Goal: Task Accomplishment & Management: Complete application form

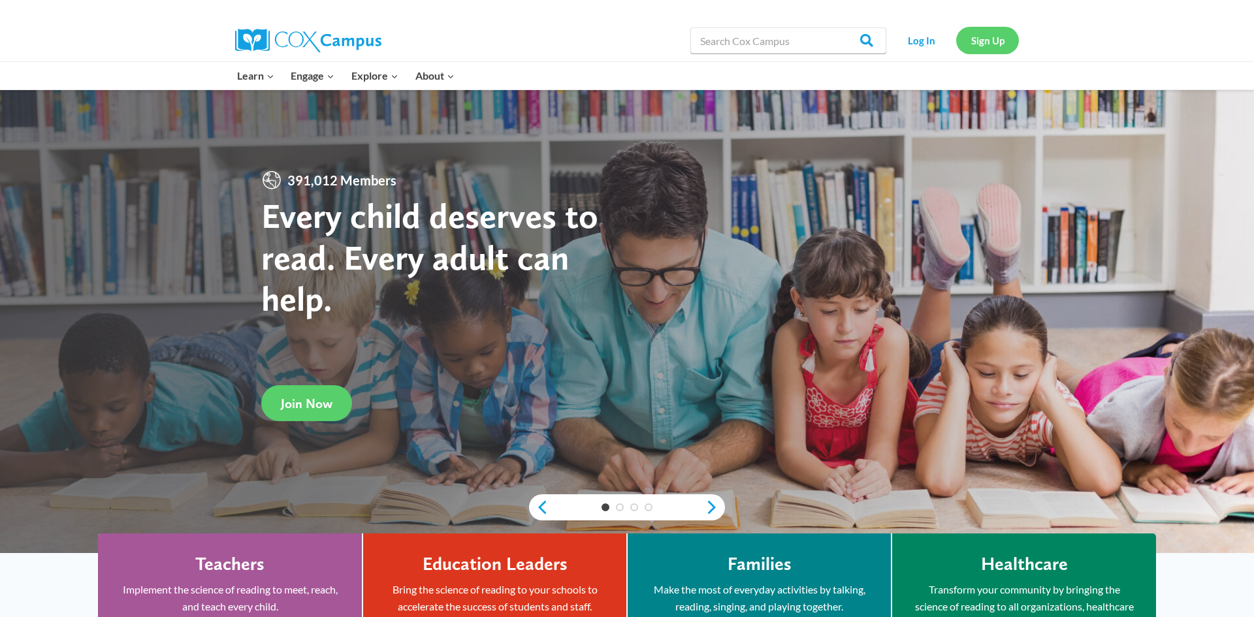
click at [965, 39] on link "Sign Up" at bounding box center [987, 40] width 63 height 27
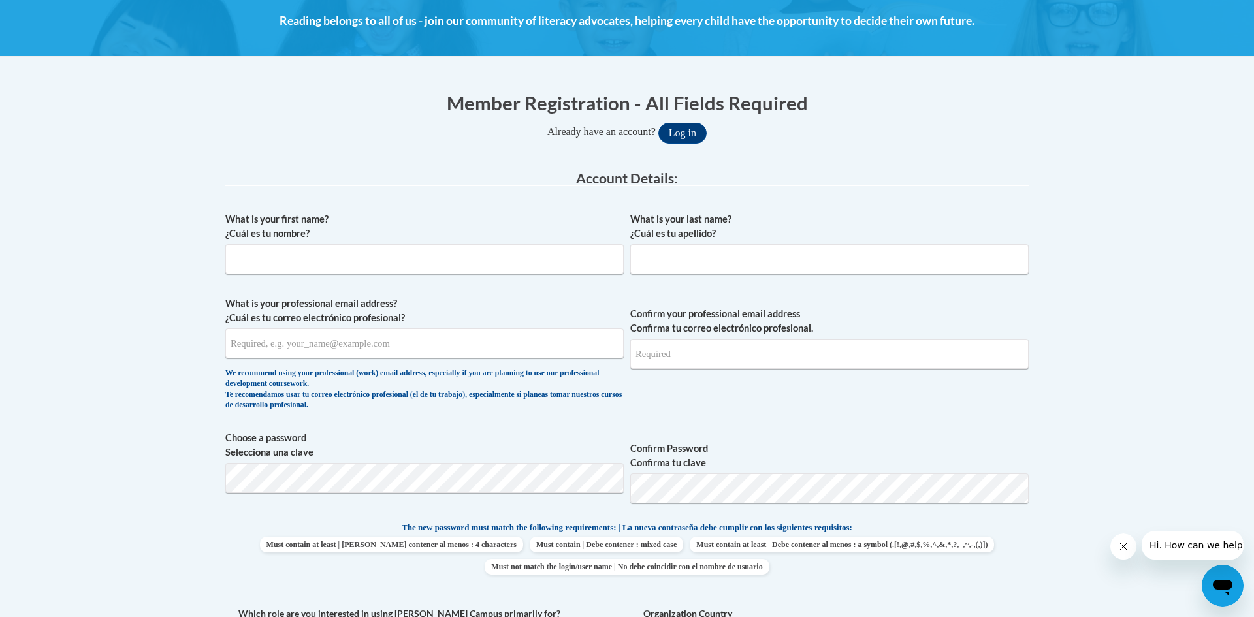
scroll to position [191, 0]
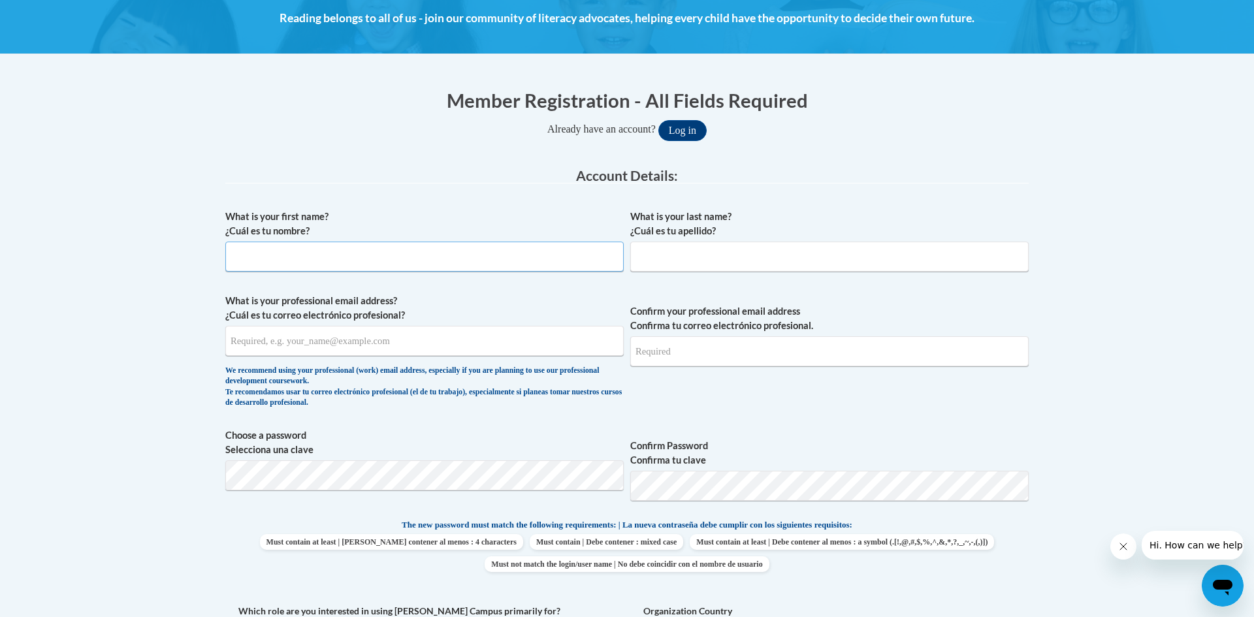
click at [544, 257] on input "What is your first name? ¿Cuál es tu nombre?" at bounding box center [424, 257] width 398 height 30
type input "Joselyn"
type input "Saucedo"
type input "jjchopper18@gmail.com"
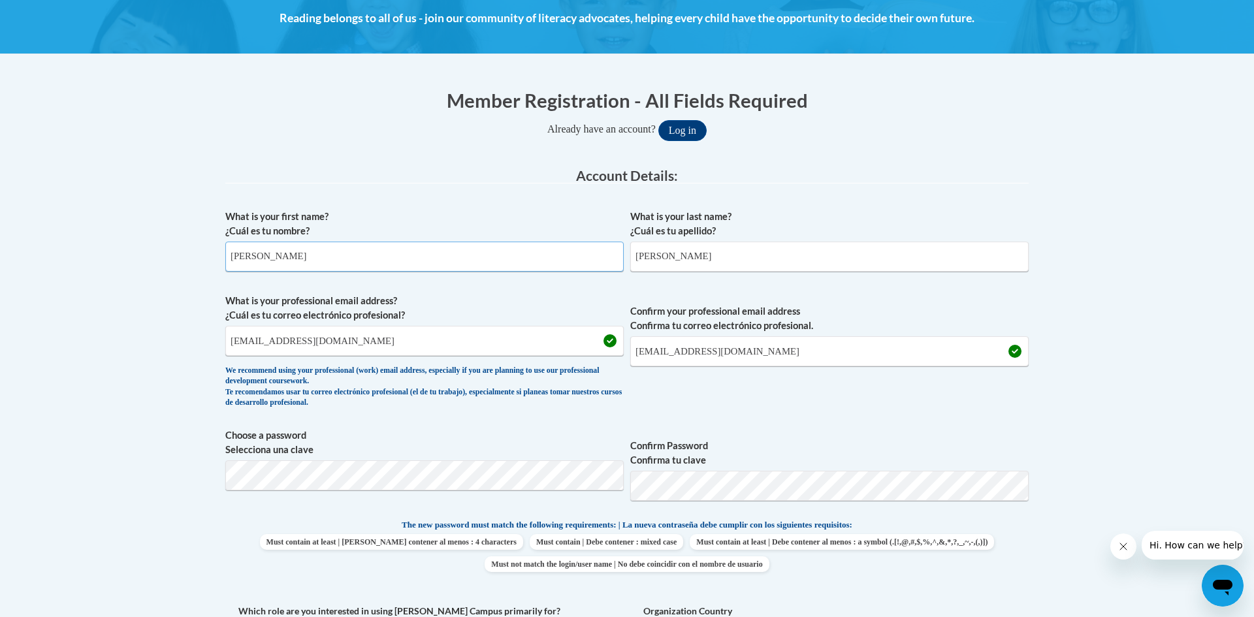
click at [448, 249] on input "Joselyn" at bounding box center [424, 257] width 398 height 30
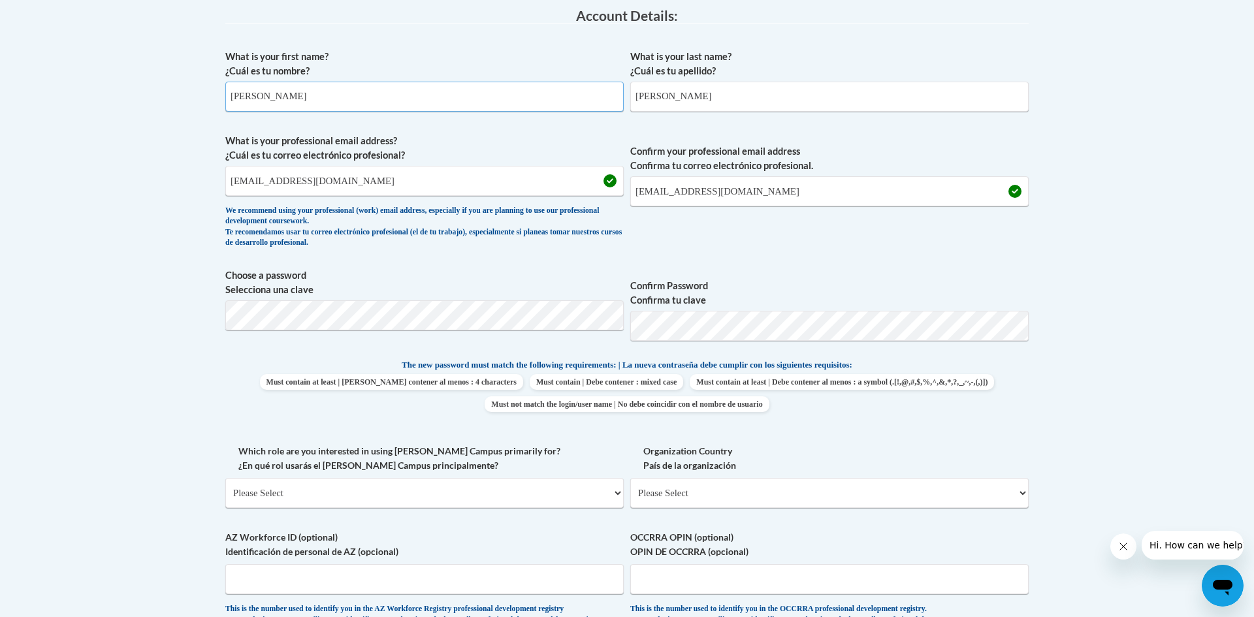
scroll to position [356, 0]
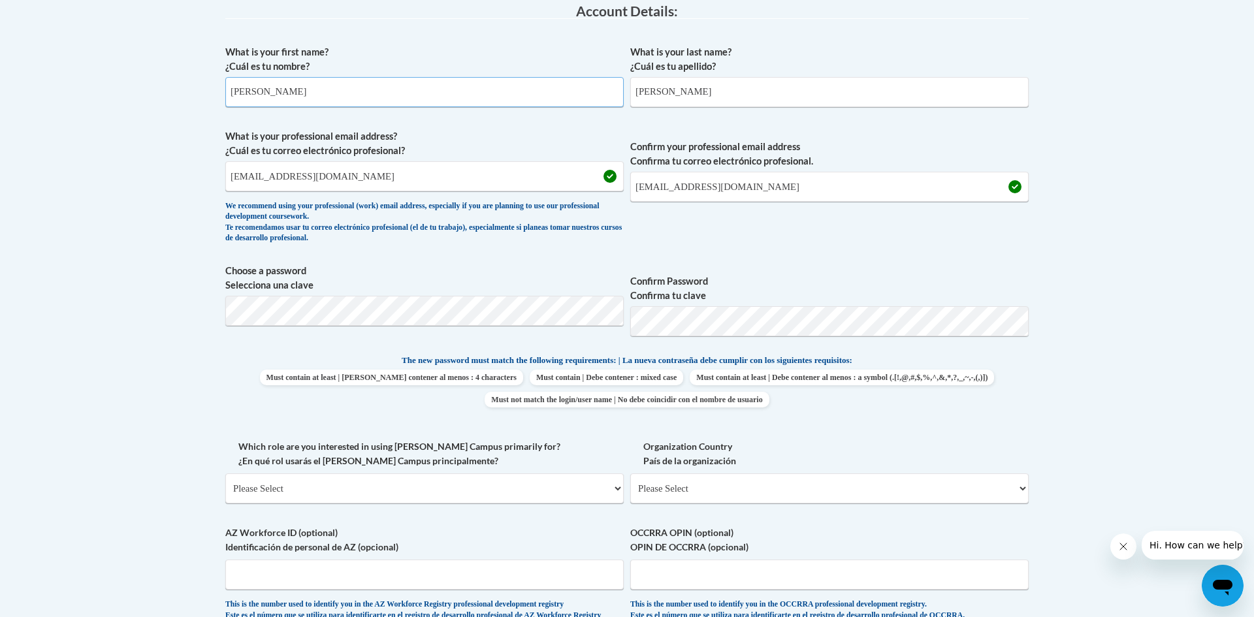
type input "Josie"
click at [1149, 380] on body "This site uses cookies to help improve your learning experience. By continuing …" at bounding box center [627, 441] width 1254 height 1594
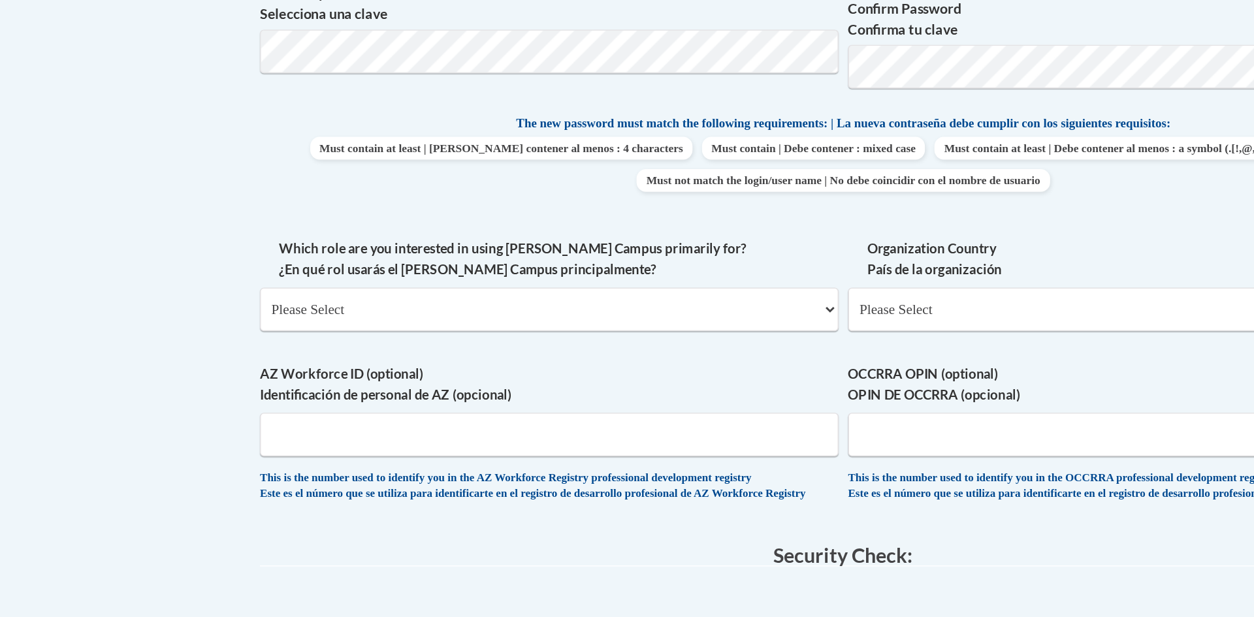
scroll to position [438, 0]
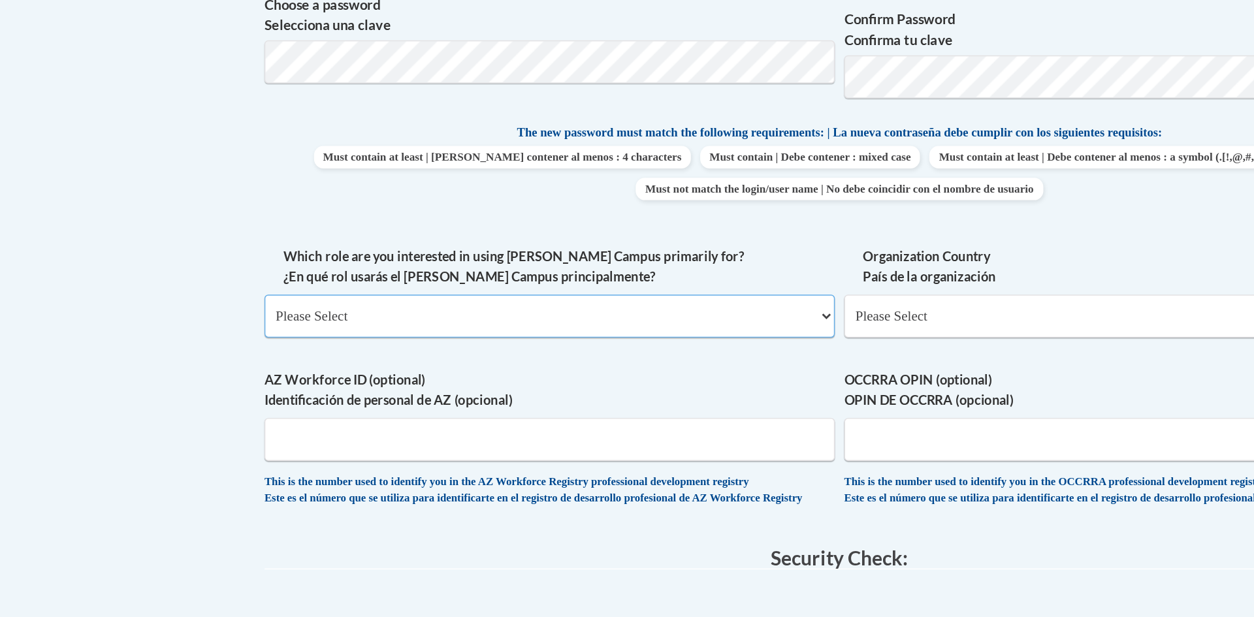
click at [421, 416] on select "Please Select College/University | Colegio/Universidad Community/Nonprofit Part…" at bounding box center [424, 406] width 398 height 30
select select "fbf2d438-af2f-41f8-98f1-81c410e29de3"
click at [225, 391] on select "Please Select College/University | Colegio/Universidad Community/Nonprofit Part…" at bounding box center [424, 406] width 398 height 30
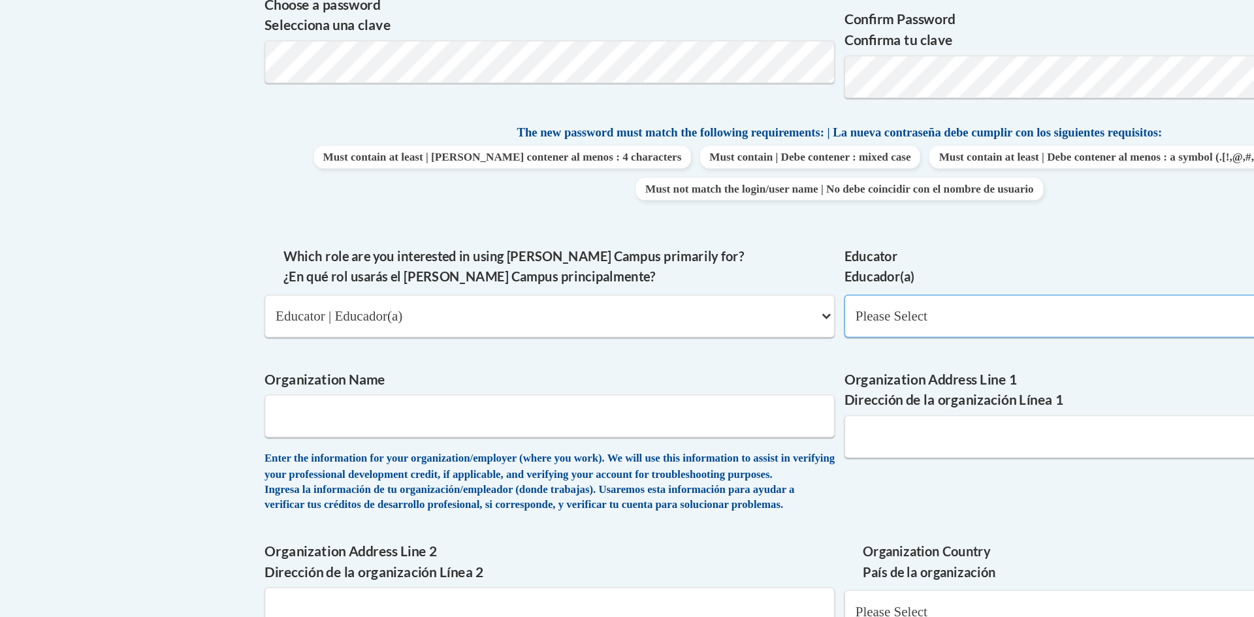
click at [681, 419] on select "Please Select Early Learning/Daycare Teacher/Family Home Care Provider | Maestr…" at bounding box center [829, 406] width 398 height 30
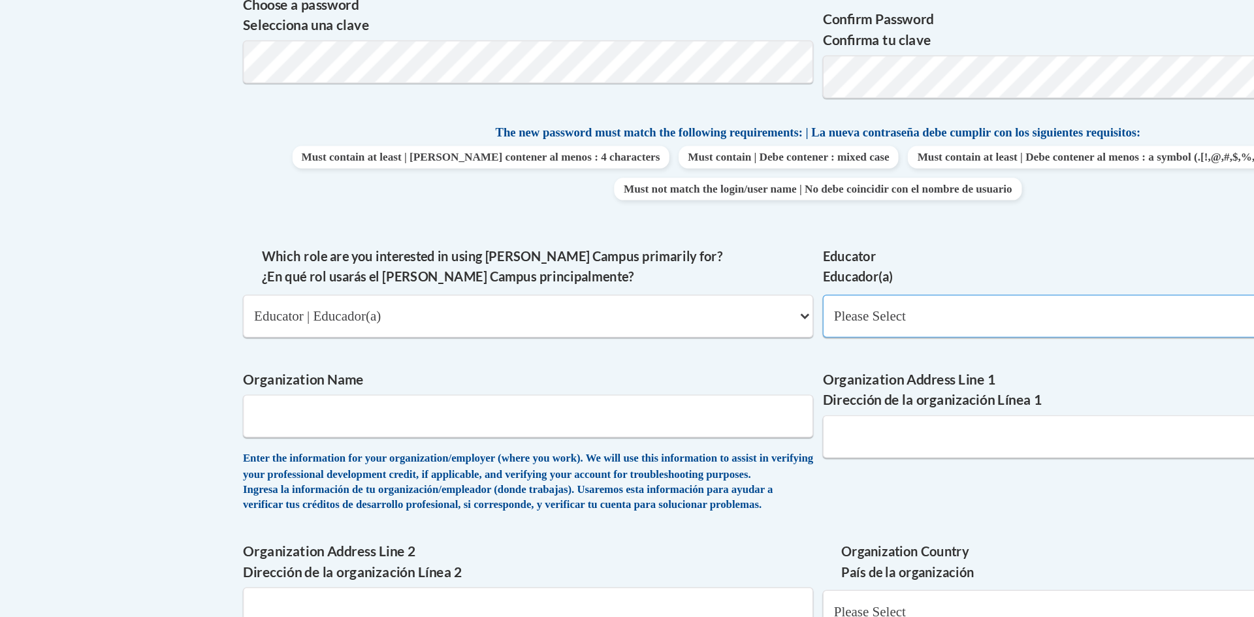
scroll to position [439, 0]
click at [696, 412] on select "Please Select Early Learning/Daycare Teacher/Family Home Care Provider | Maestr…" at bounding box center [829, 406] width 398 height 30
select select "5e2af403-4f2c-4e49-a02f-103e55d7b75b"
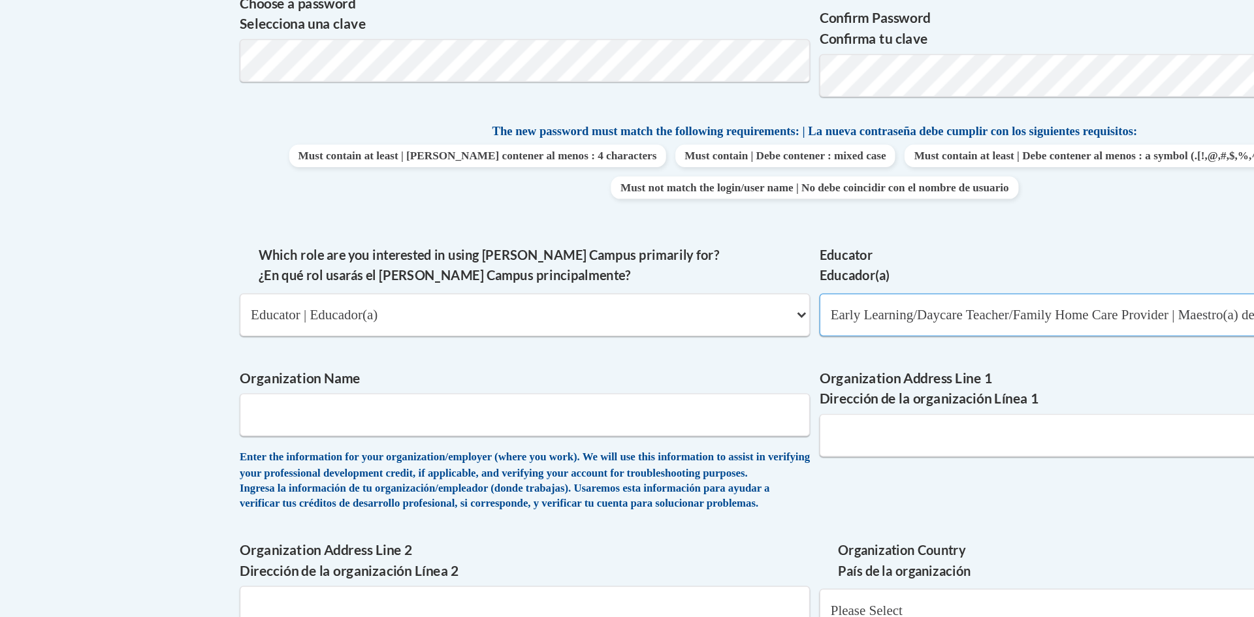
click at [630, 391] on select "Please Select Early Learning/Daycare Teacher/Family Home Care Provider | Maestr…" at bounding box center [829, 406] width 398 height 30
click at [505, 475] on input "Organization Name" at bounding box center [424, 475] width 398 height 30
type input "Goddard School"
click at [736, 501] on input "Organization Address Line 1 Dirección de la organización Línea 1" at bounding box center [829, 490] width 398 height 30
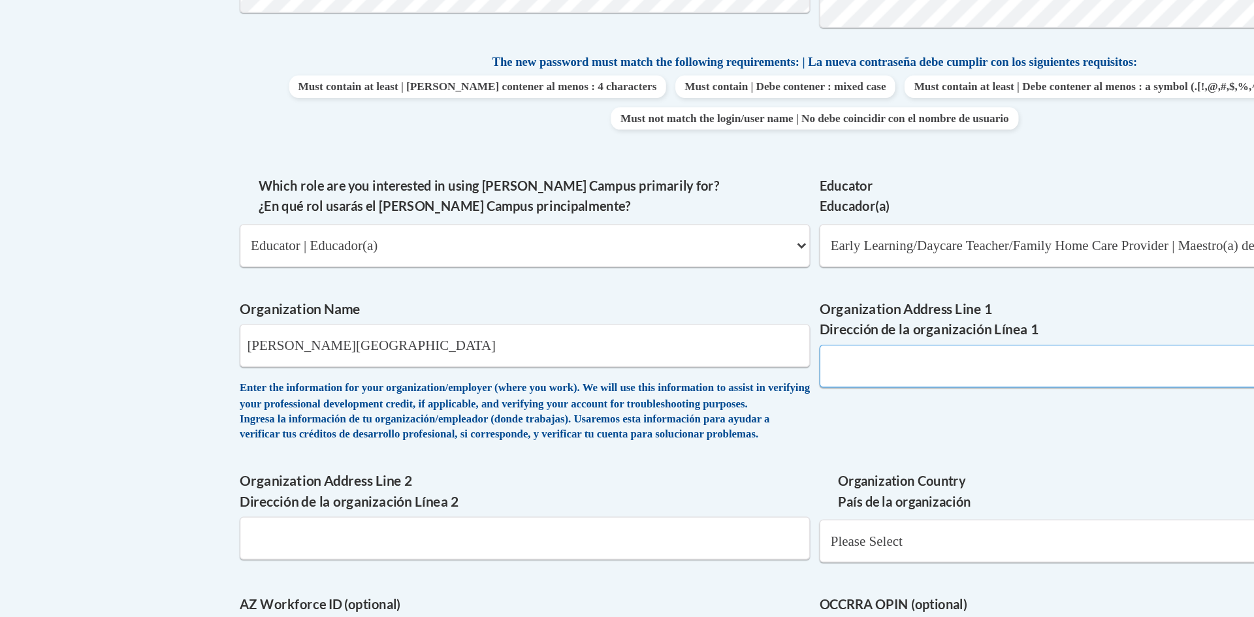
scroll to position [491, 0]
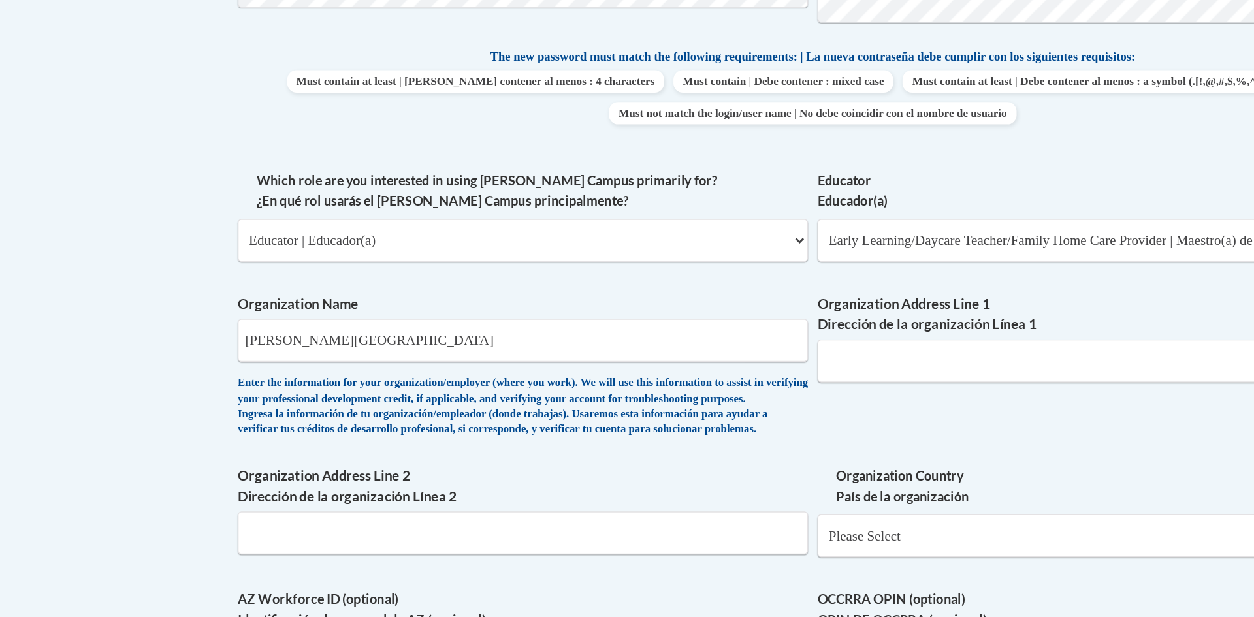
click at [675, 419] on span "Organization Address Line 1 Dirección de la organización Línea 1" at bounding box center [829, 422] width 398 height 62
click at [664, 439] on input "Organization Address Line 1 Dirección de la organización Línea 1" at bounding box center [829, 438] width 398 height 30
paste input "310 Prominence Point Pkwy, Canton, GA 30114"
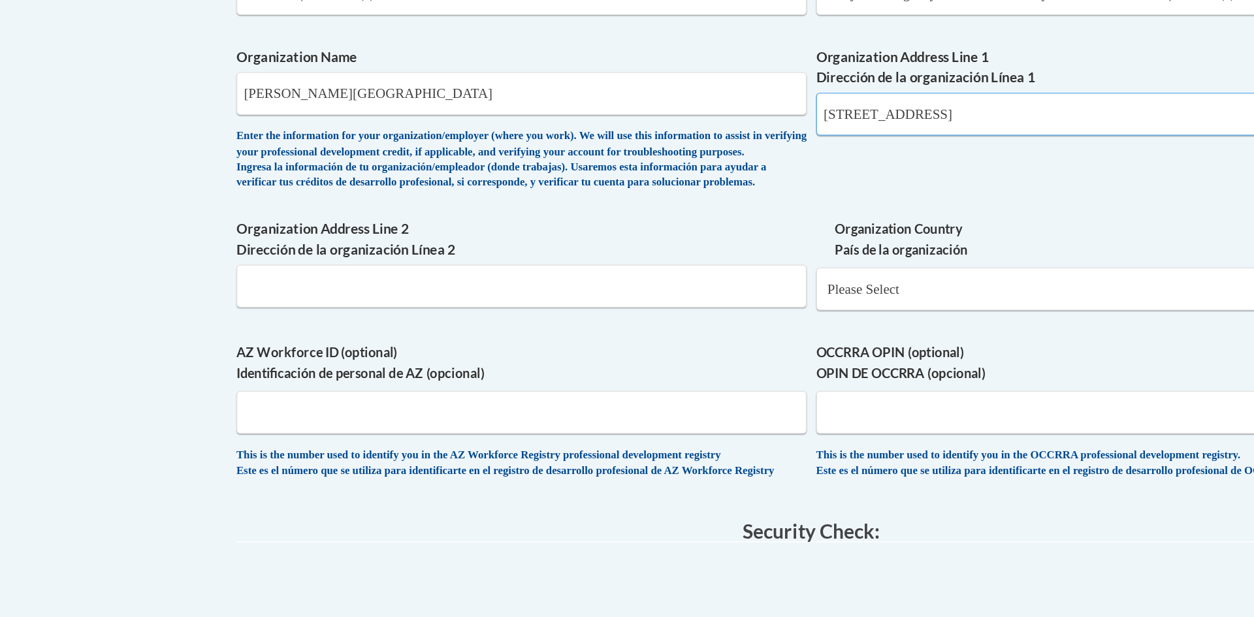
scroll to position [664, 0]
type input "310 Prominence Point Pkwy, Canton, GA 30114"
click at [737, 402] on select "Please Select United States | Estados Unidos Outside of the United States | Fue…" at bounding box center [829, 387] width 398 height 30
select select "ad49bcad-a171-4b2e-b99c-48b446064914"
click at [630, 393] on select "Please Select United States | Estados Unidos Outside of the United States | Fue…" at bounding box center [829, 387] width 398 height 30
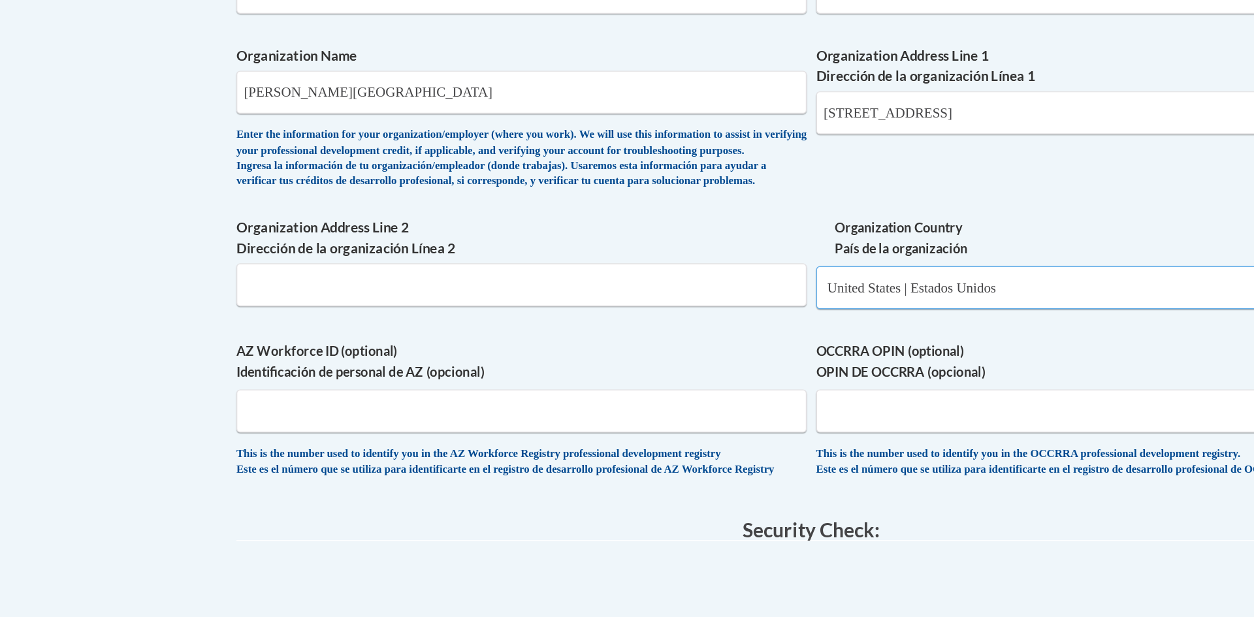
select select
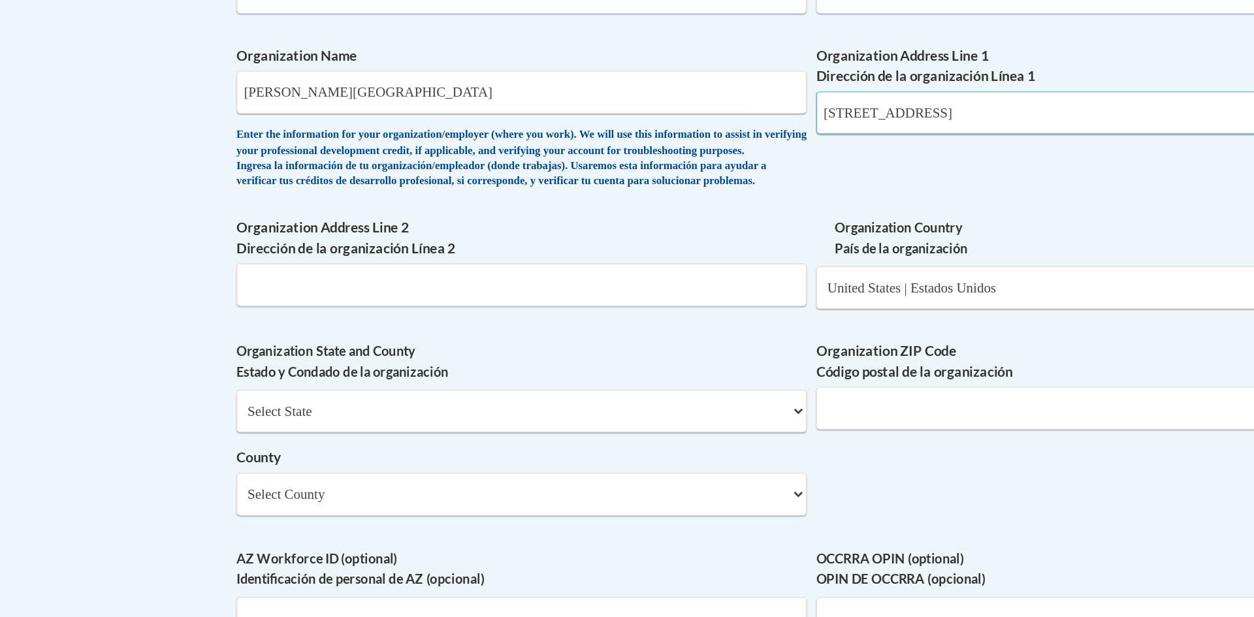
click at [839, 272] on input "310 Prominence Point Pkwy, Canton, GA 30114" at bounding box center [829, 264] width 398 height 30
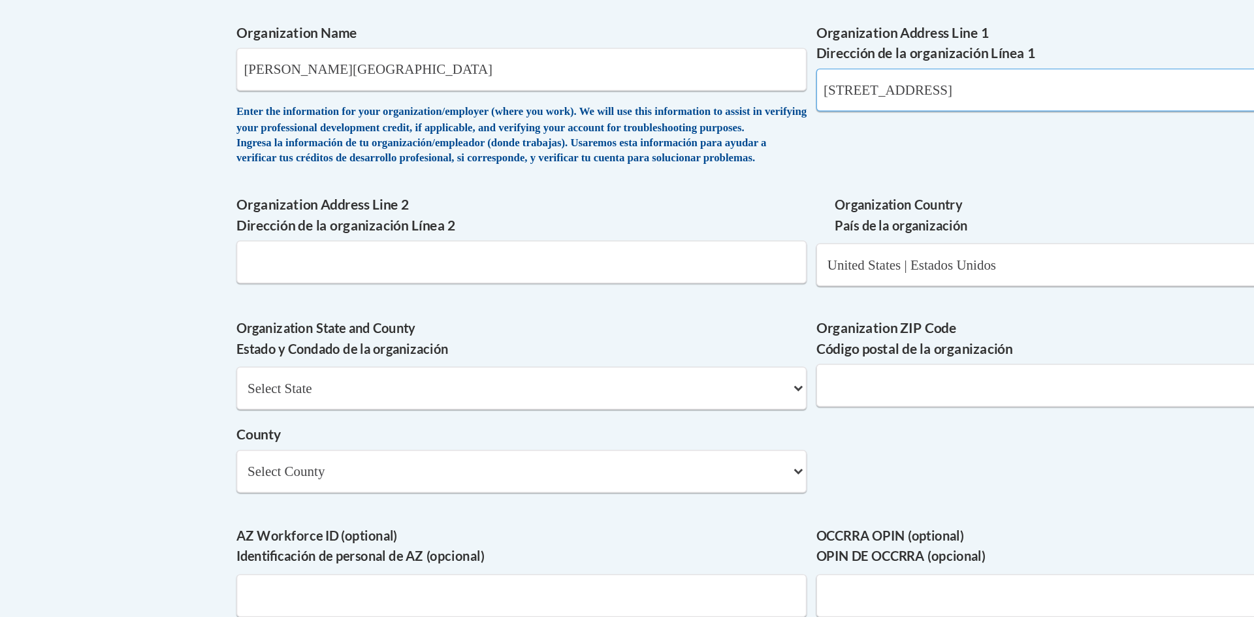
scroll to position [683, 0]
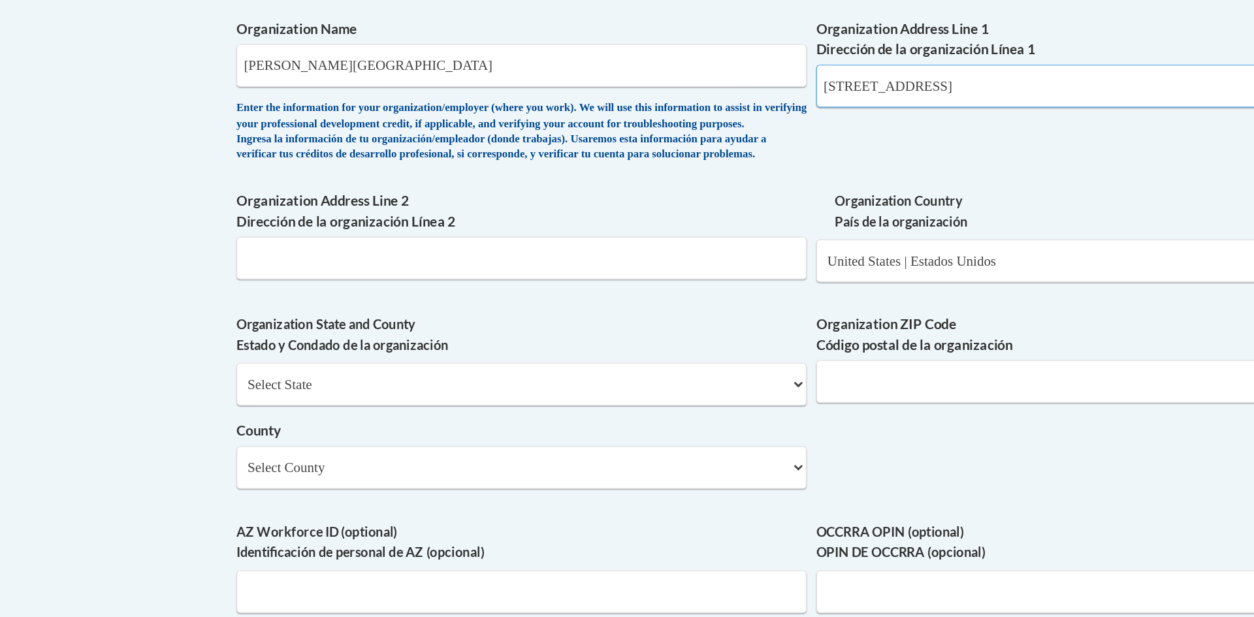
type input "310 Prominence Point Pkwy"
click at [454, 469] on select "Select State Alabama Alaska Arizona Arkansas California Colorado Connecticut De…" at bounding box center [424, 454] width 398 height 30
select select "Georgia"
click at [225, 460] on select "Select State Alabama Alaska Arizona Arkansas California Colorado Connecticut De…" at bounding box center [424, 454] width 398 height 30
click at [698, 467] on input "Organization ZIP Code Código postal de la organización" at bounding box center [829, 452] width 398 height 30
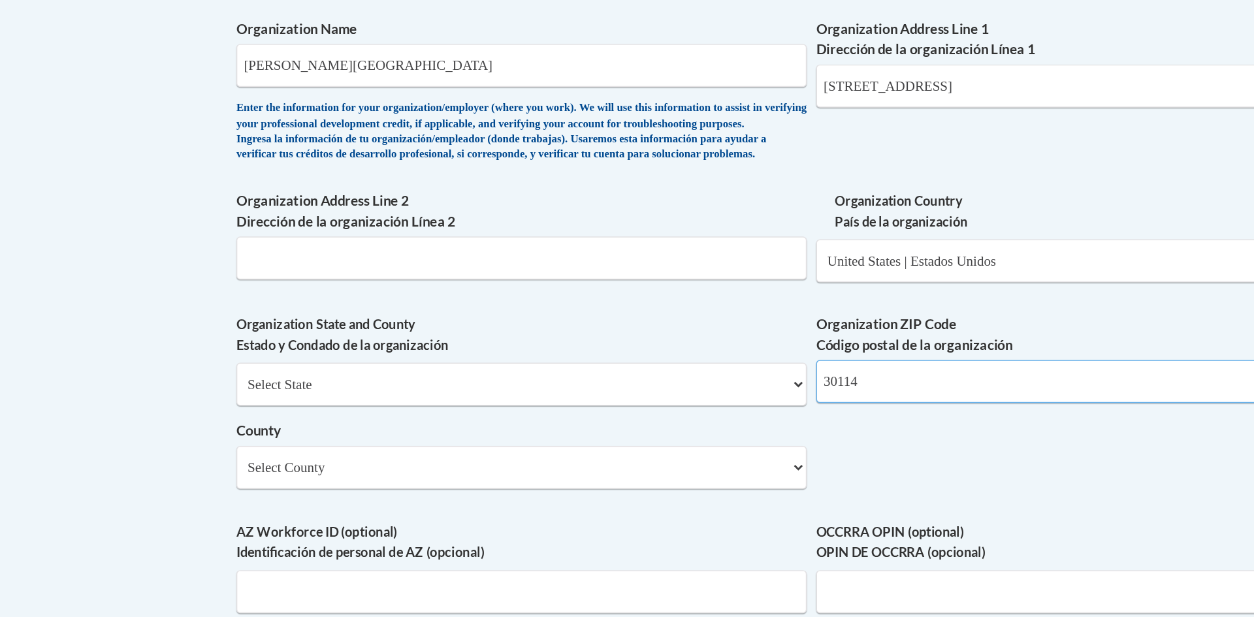
type input "30114"
click at [400, 527] on select "Select County Appling Atkinson Bacon Baker Baldwin Banks Barrow Bartow Ben Hill…" at bounding box center [424, 512] width 398 height 30
select select "Cherokee"
click at [225, 519] on select "Select County Appling Atkinson Bacon Baker Baldwin Banks Barrow Bartow Ben Hill…" at bounding box center [424, 512] width 398 height 30
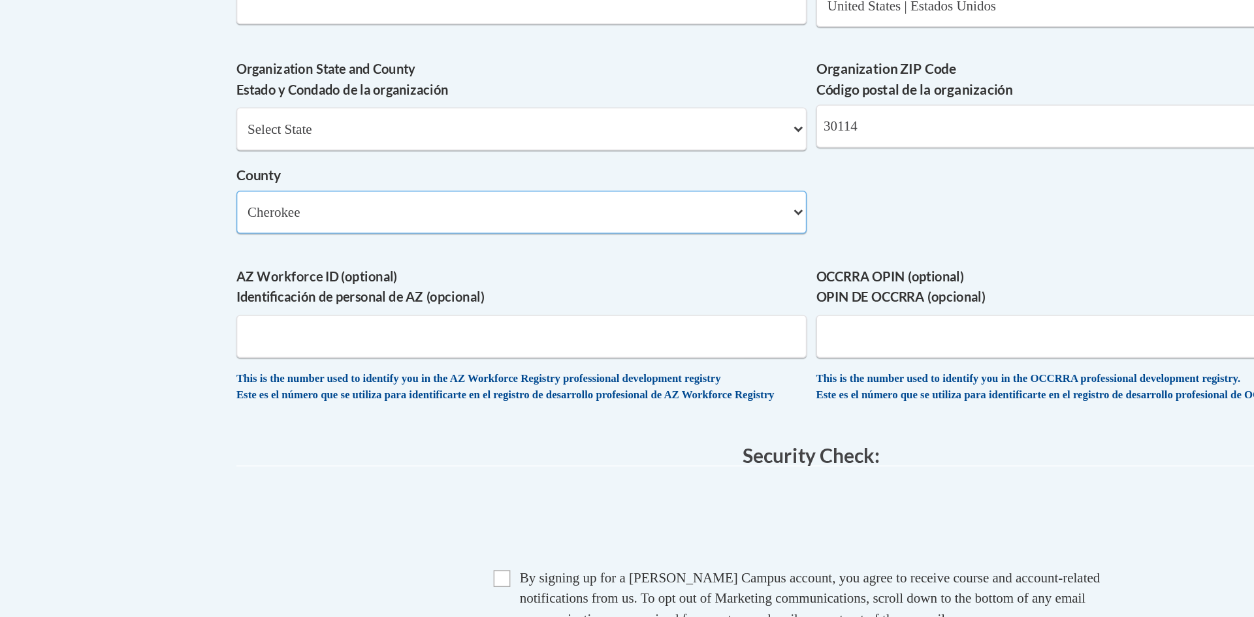
scroll to position [862, 0]
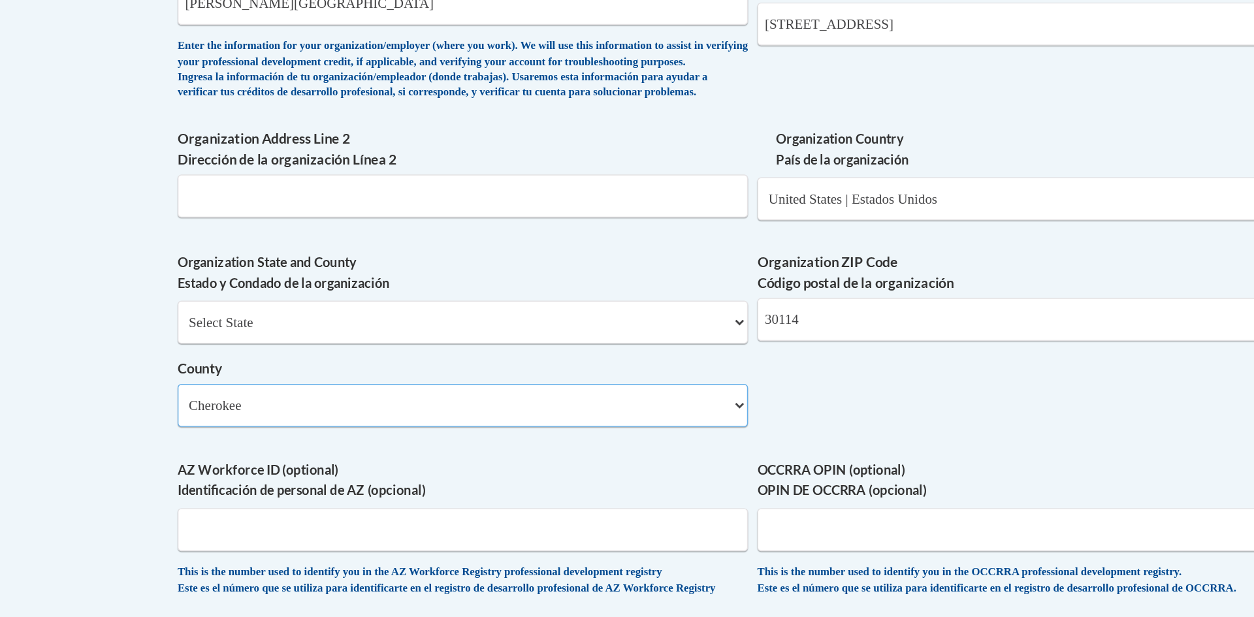
click at [592, 348] on select "Select County Appling Atkinson Bacon Baker Baldwin Banks Barrow Bartow Ben Hill…" at bounding box center [424, 333] width 398 height 30
click at [127, 314] on body "This site uses cookies to help improve your learning experience. By continuing …" at bounding box center [627, 111] width 1254 height 1946
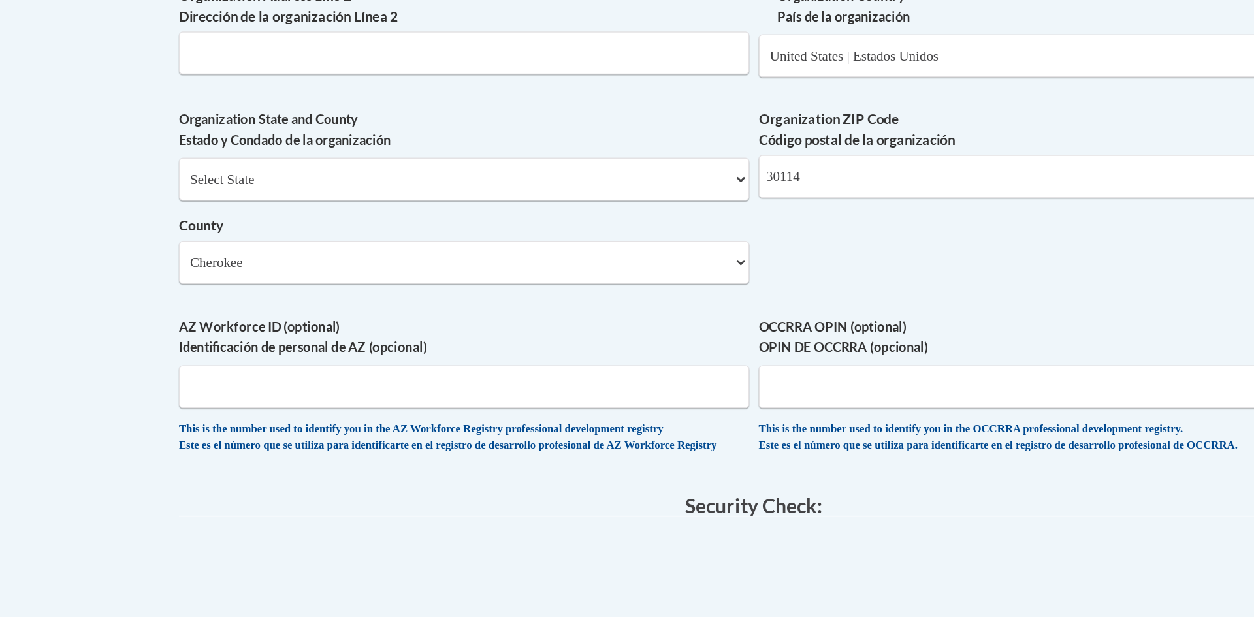
scroll to position [1033, 0]
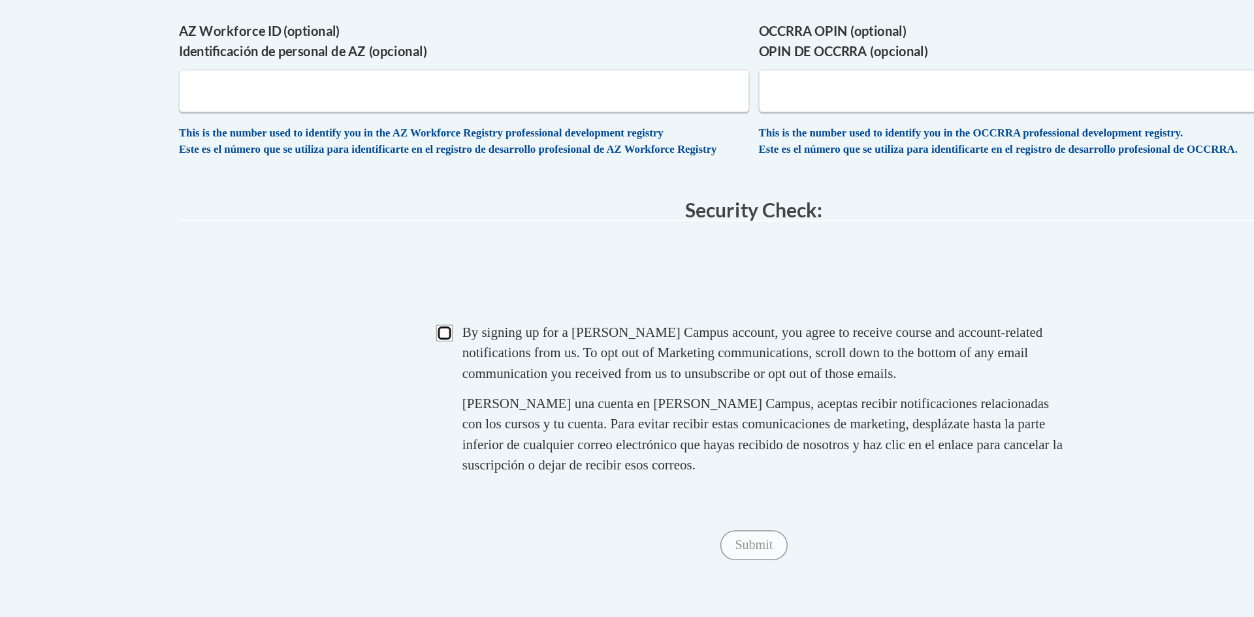
click at [406, 424] on input "Checkbox" at bounding box center [411, 418] width 12 height 12
checkbox input "true"
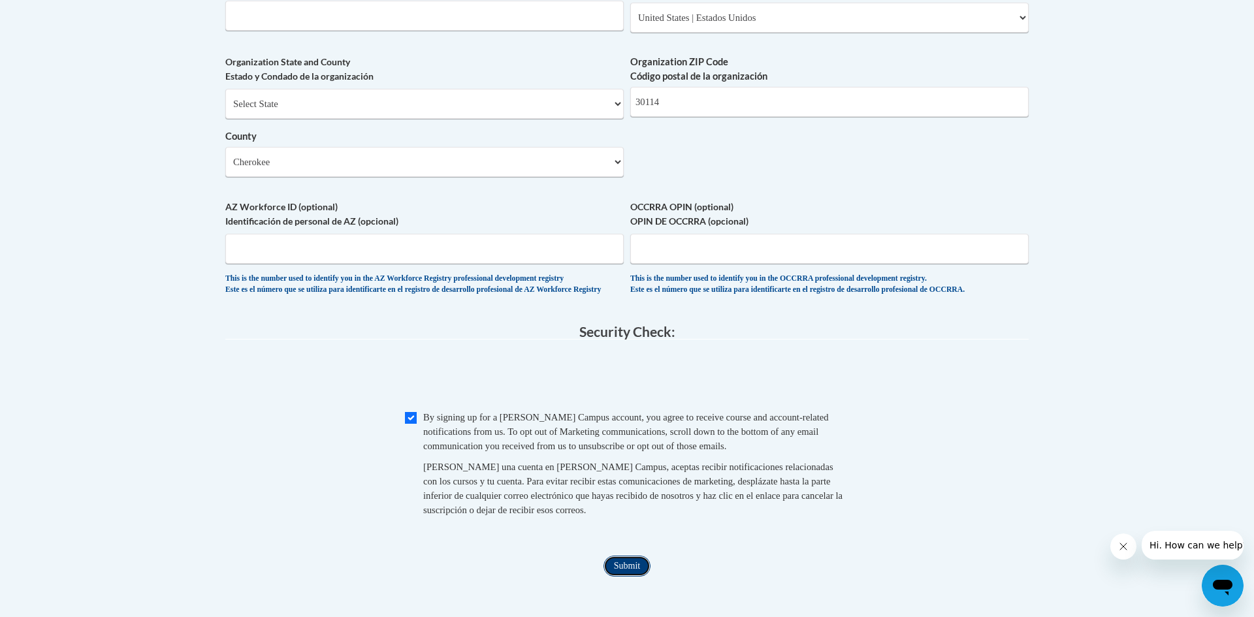
click at [617, 577] on input "Submit" at bounding box center [626, 566] width 47 height 21
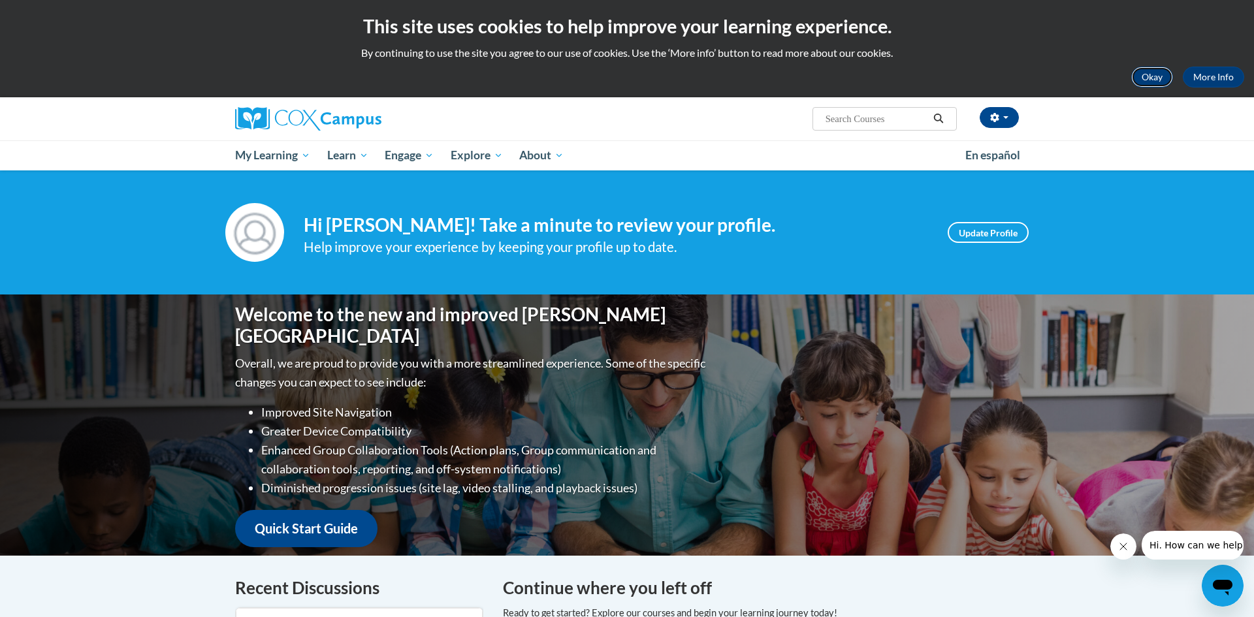
click at [1149, 72] on button "Okay" at bounding box center [1152, 77] width 42 height 21
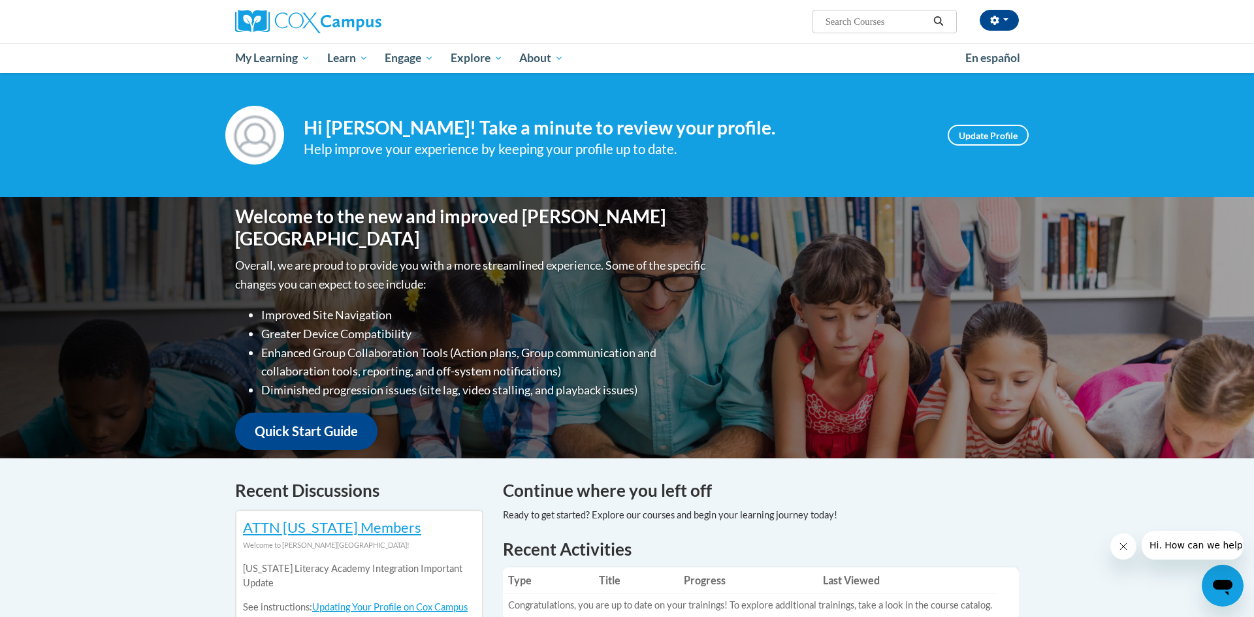
click at [884, 85] on div "Your profile Hi Josie Saucedo! Take a minute to review your profile. Help impro…" at bounding box center [627, 135] width 1254 height 124
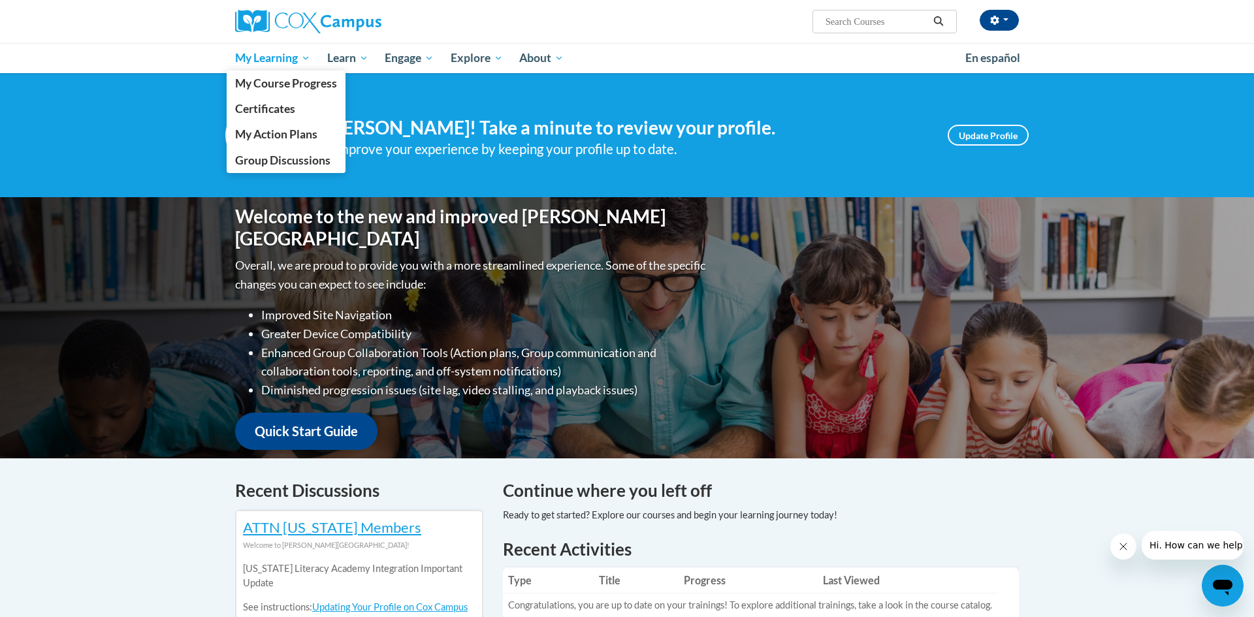
click at [272, 57] on span "My Learning" at bounding box center [272, 58] width 75 height 16
click at [284, 84] on span "My Course Progress" at bounding box center [286, 83] width 102 height 14
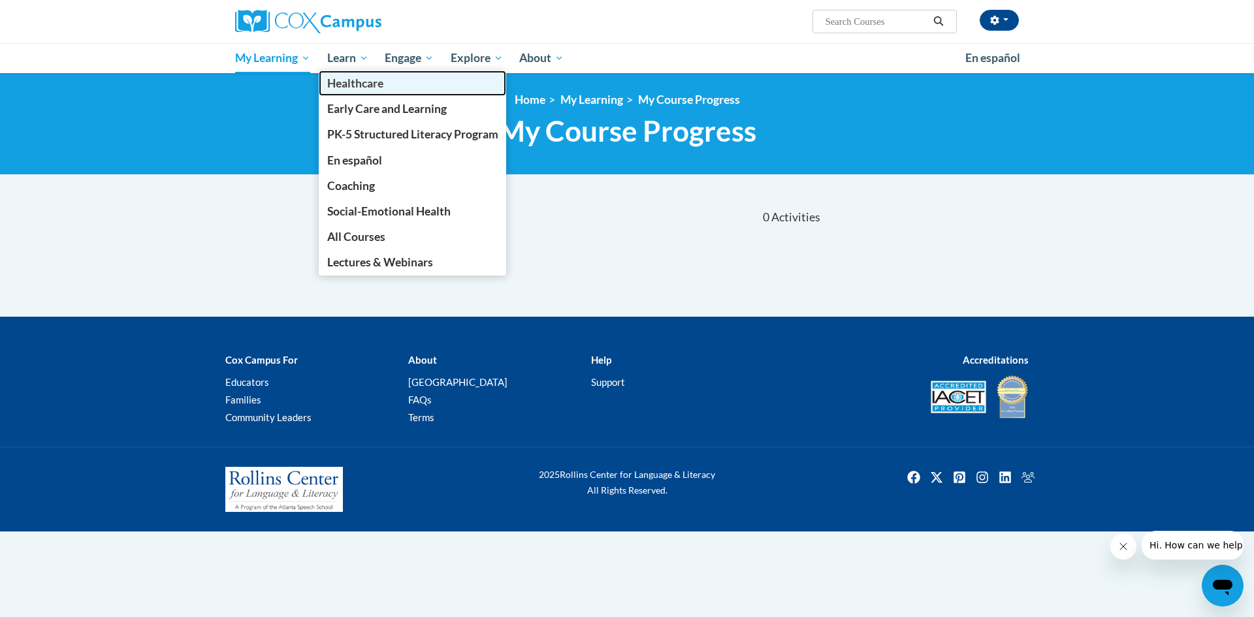
click at [341, 72] on link "Healthcare" at bounding box center [413, 83] width 188 height 25
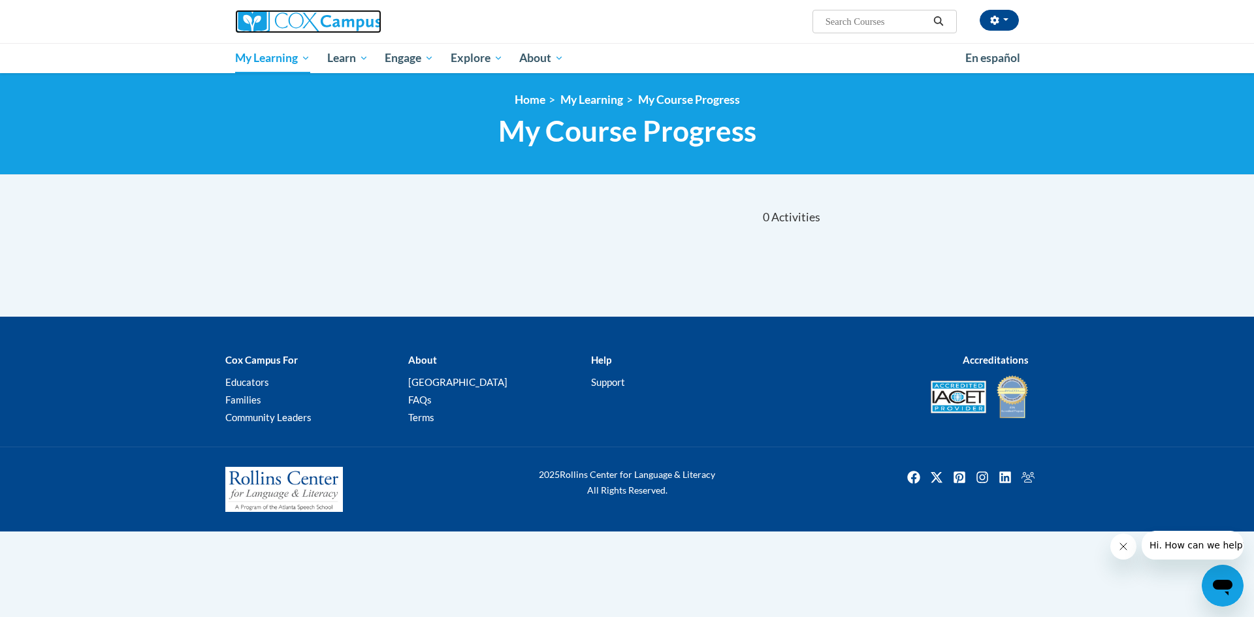
click at [325, 33] on img at bounding box center [308, 22] width 146 height 24
